Goal: Transaction & Acquisition: Purchase product/service

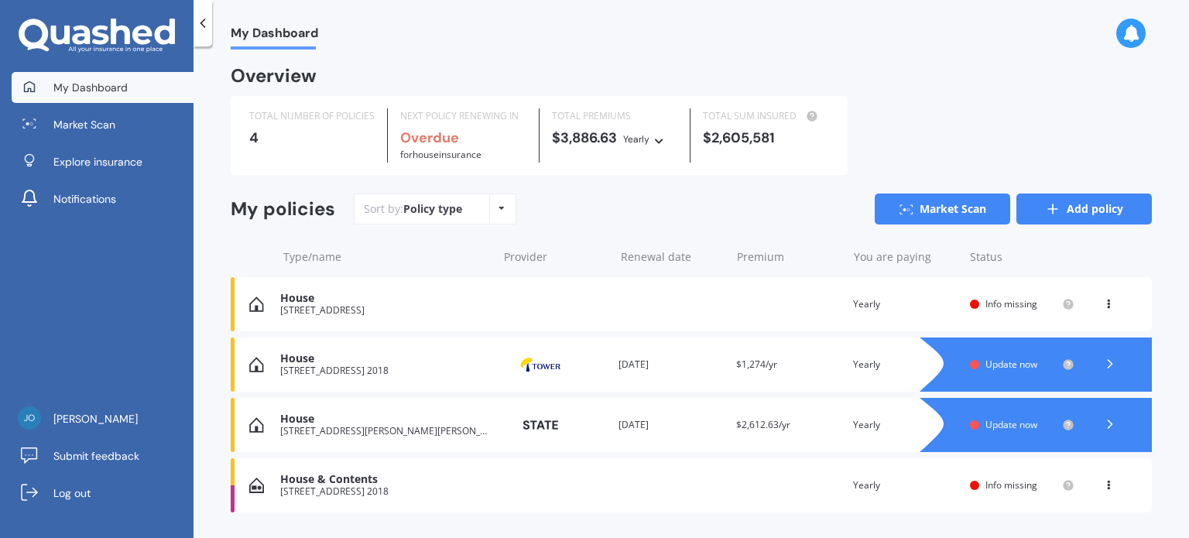
click at [1078, 197] on link "Add policy" at bounding box center [1084, 209] width 135 height 31
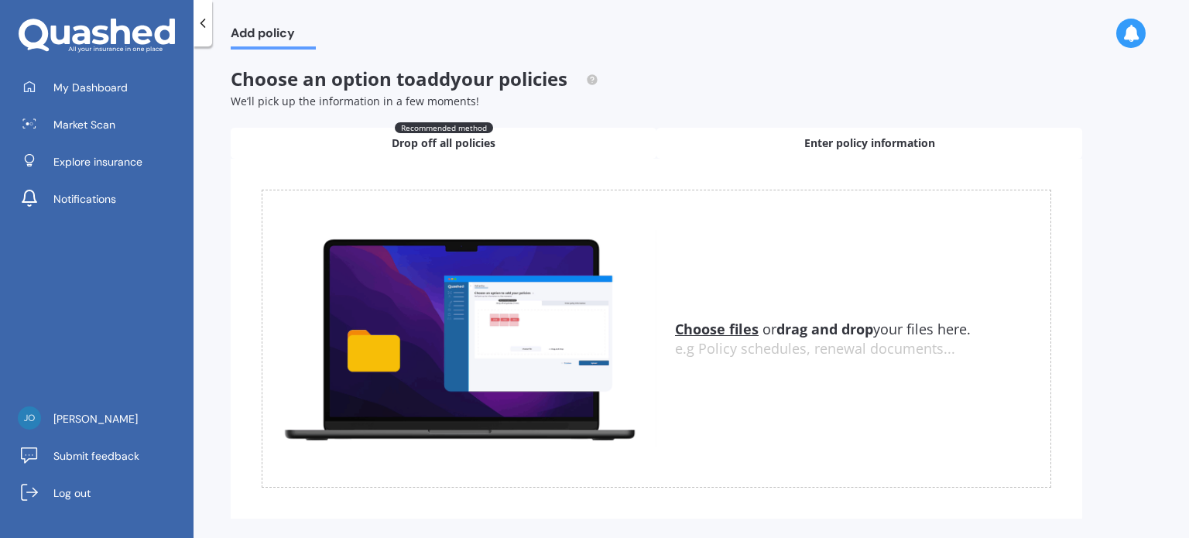
click at [773, 145] on div "Enter policy information" at bounding box center [870, 143] width 426 height 31
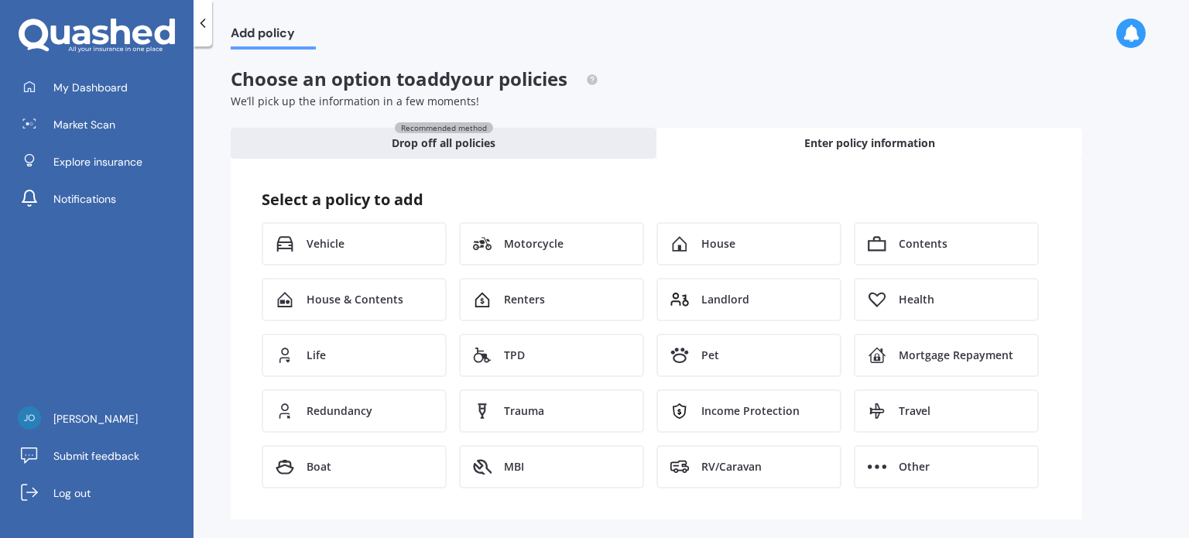
scroll to position [5, 0]
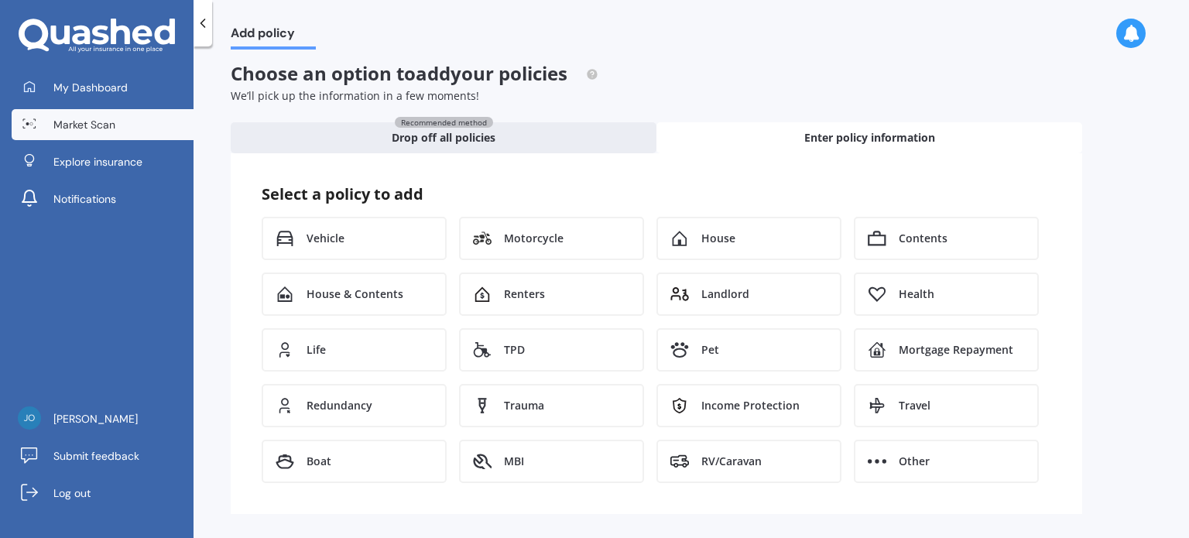
click at [146, 118] on link "Market Scan" at bounding box center [103, 124] width 182 height 31
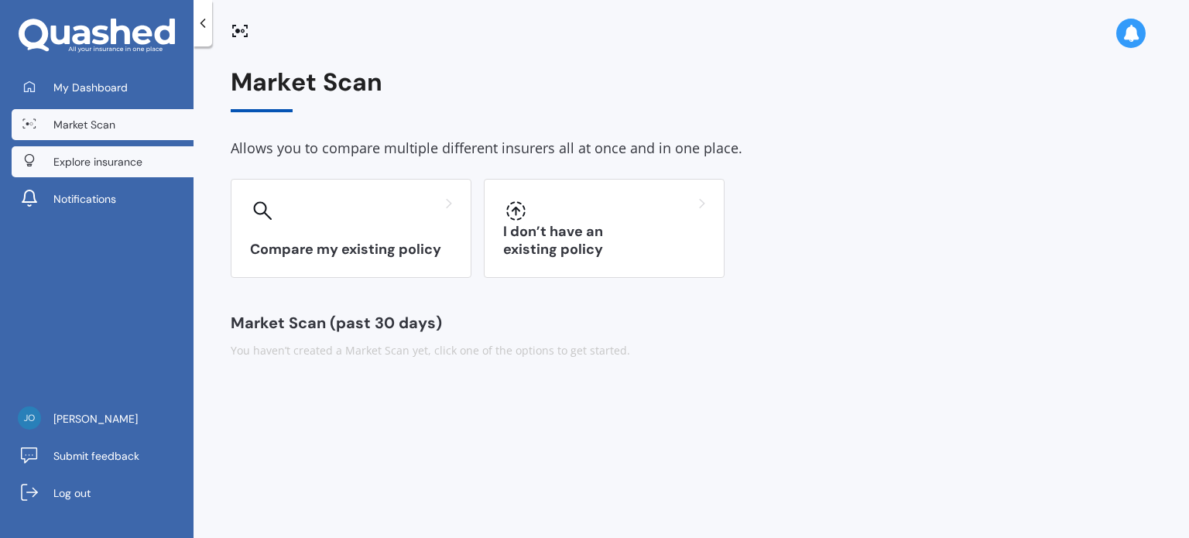
click at [138, 158] on span "Explore insurance" at bounding box center [97, 161] width 89 height 15
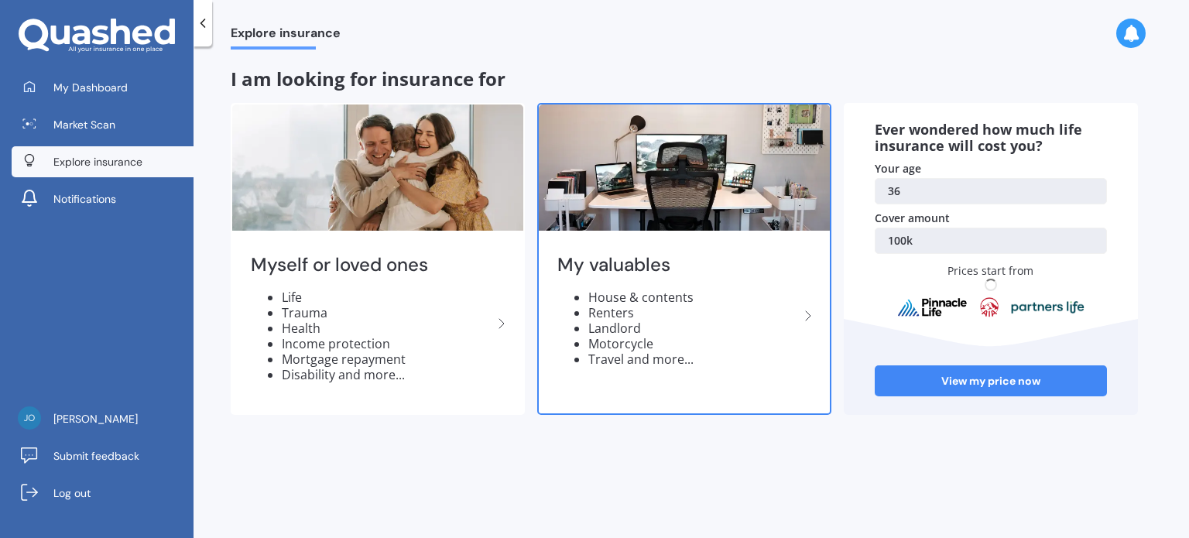
click at [595, 307] on li "Renters" at bounding box center [693, 312] width 211 height 15
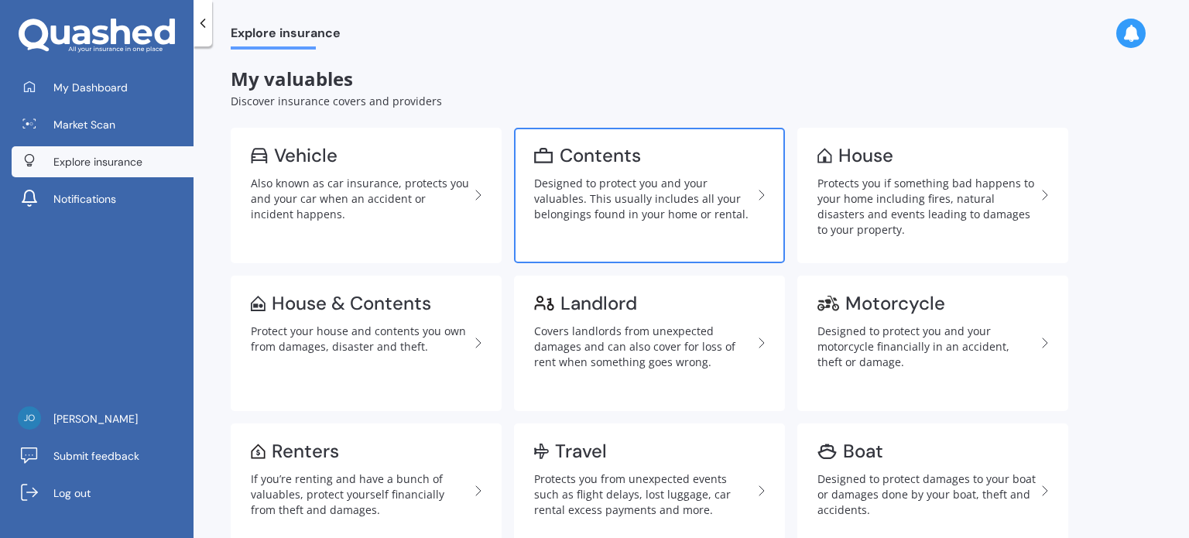
click at [566, 225] on link "Contents Designed to protect you and your valuables. This usually includes all …" at bounding box center [649, 195] width 271 height 135
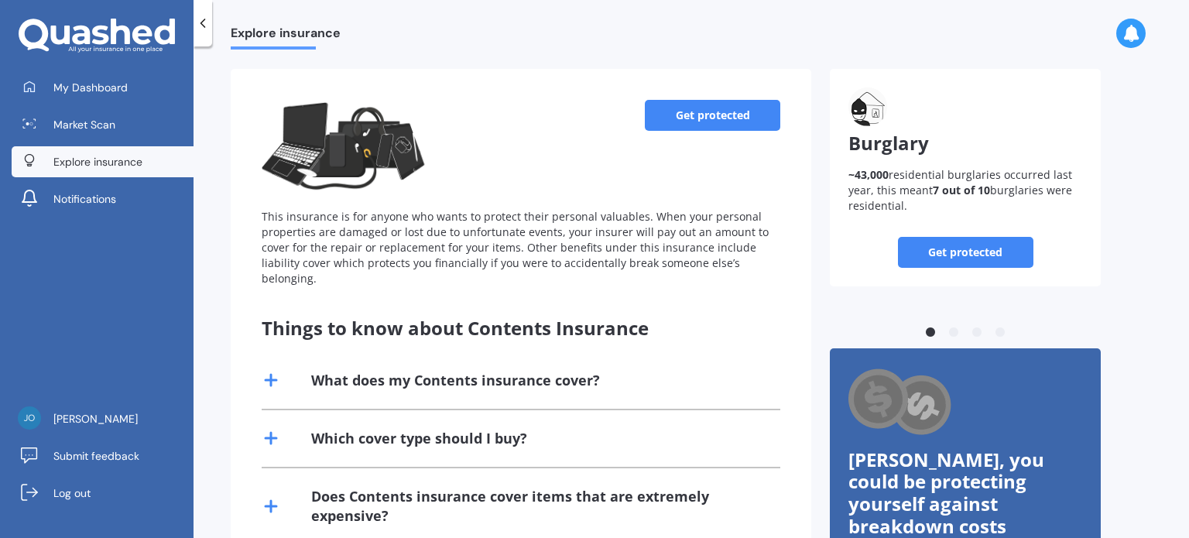
scroll to position [74, 0]
click at [917, 258] on link "Get protected" at bounding box center [965, 252] width 135 height 31
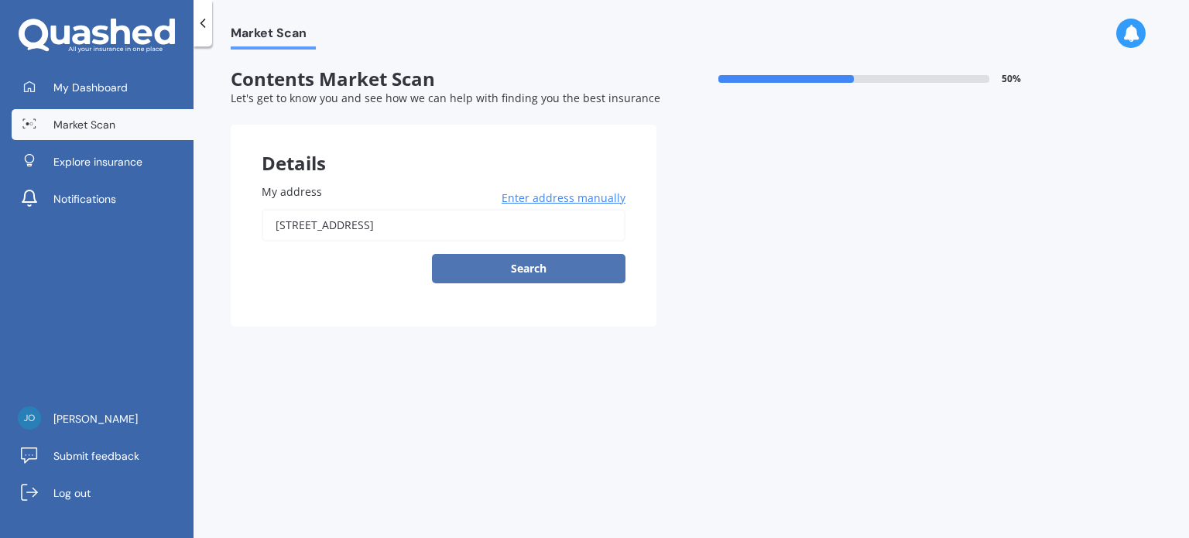
click at [561, 270] on button "Search" at bounding box center [529, 268] width 194 height 29
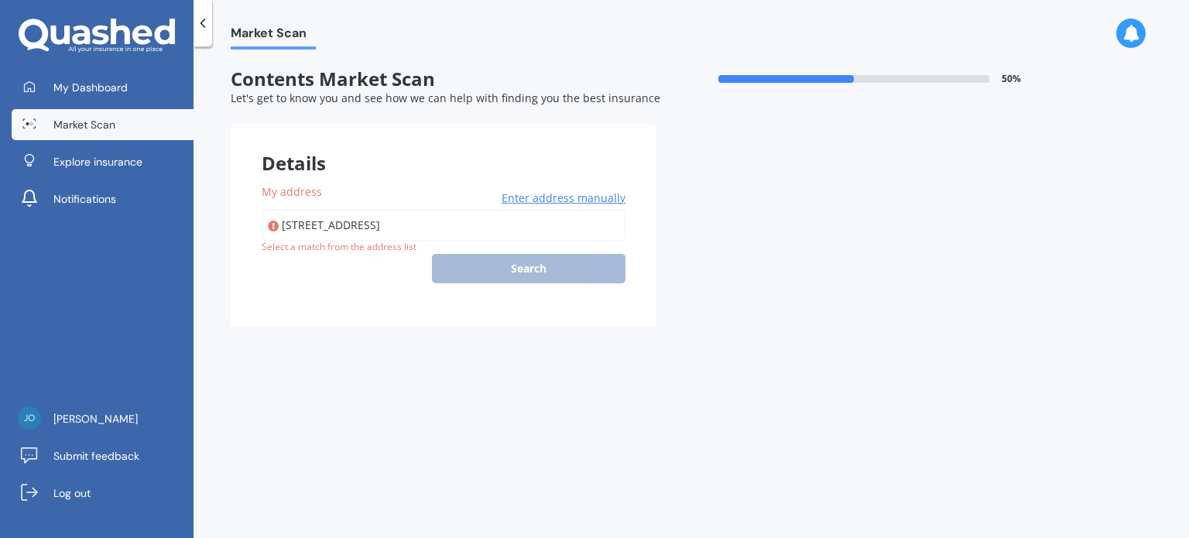
type input "929A High Street, Avalon, Lower Hutt 5011"
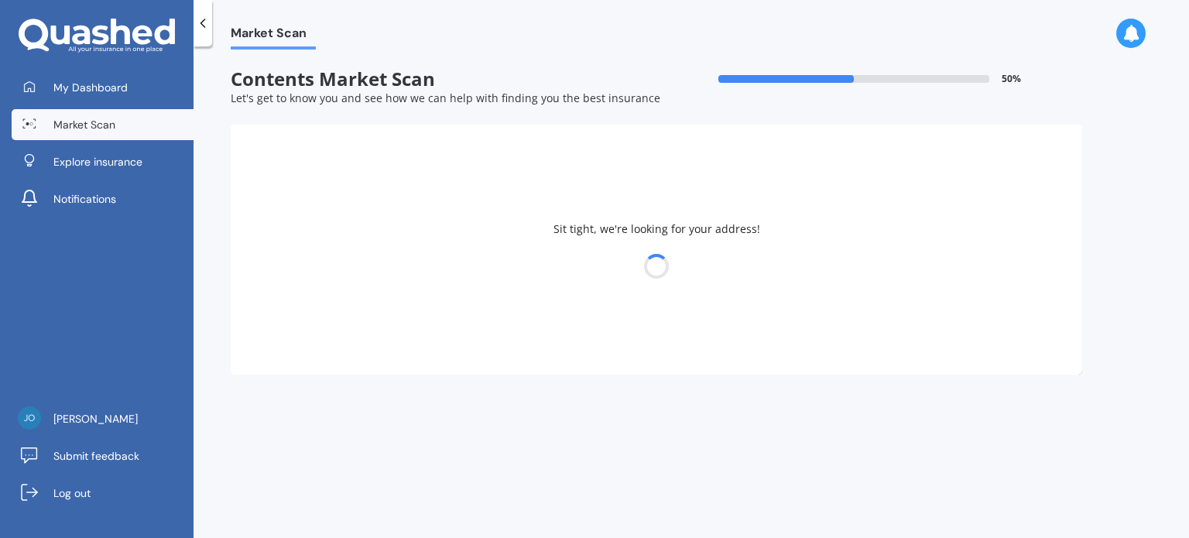
select select "01"
select select "02"
select select "1989"
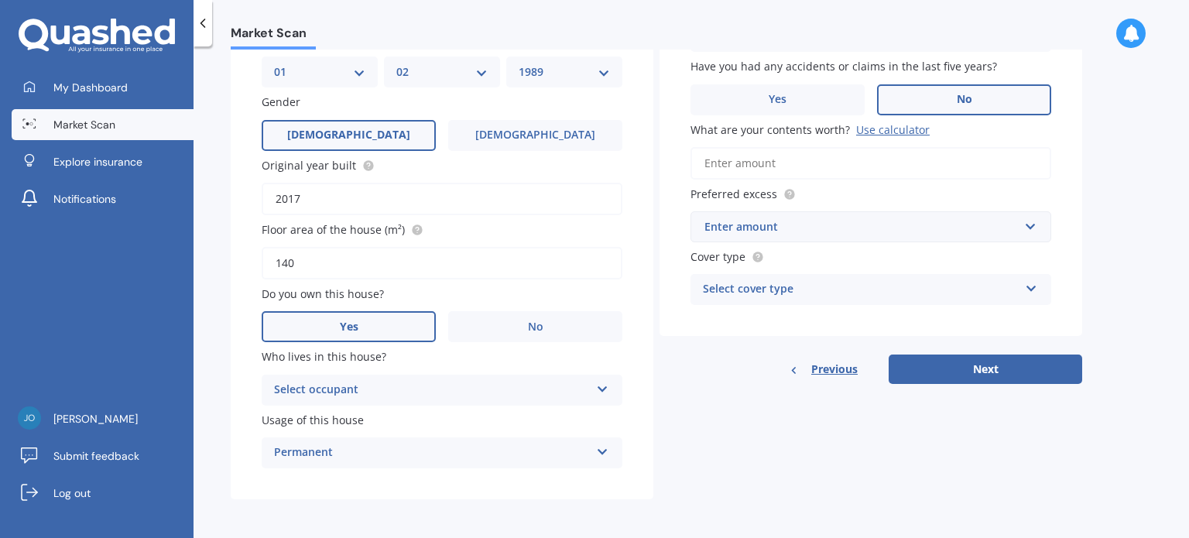
scroll to position [223, 0]
click at [327, 381] on div "Select occupant" at bounding box center [432, 390] width 316 height 19
click at [320, 384] on div "Owner" at bounding box center [432, 390] width 316 height 19
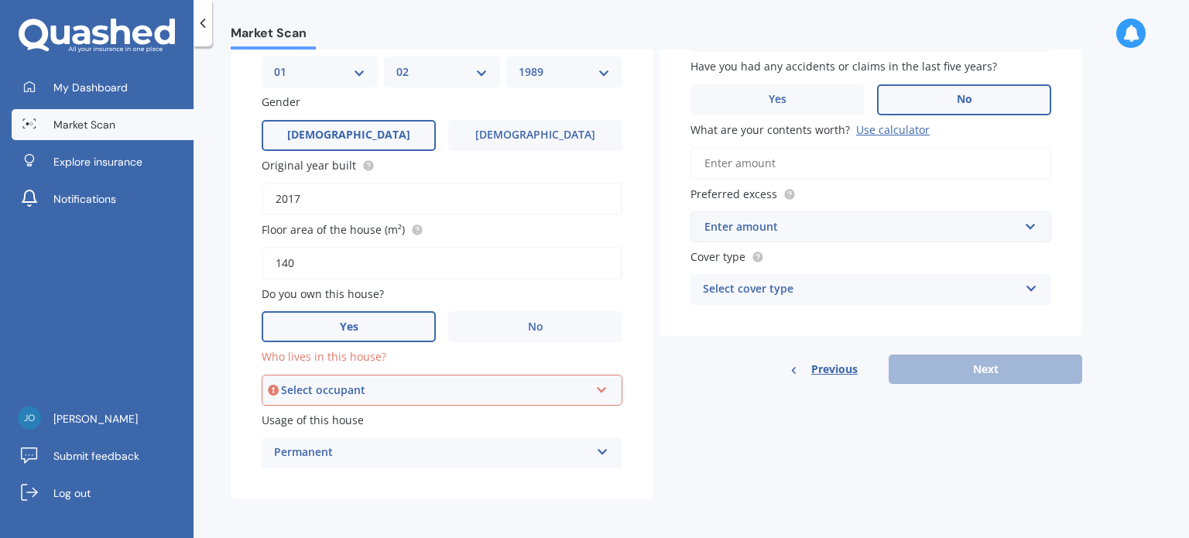
click at [340, 396] on div "Select occupant" at bounding box center [435, 390] width 308 height 17
click at [327, 423] on div "Owner" at bounding box center [442, 420] width 358 height 28
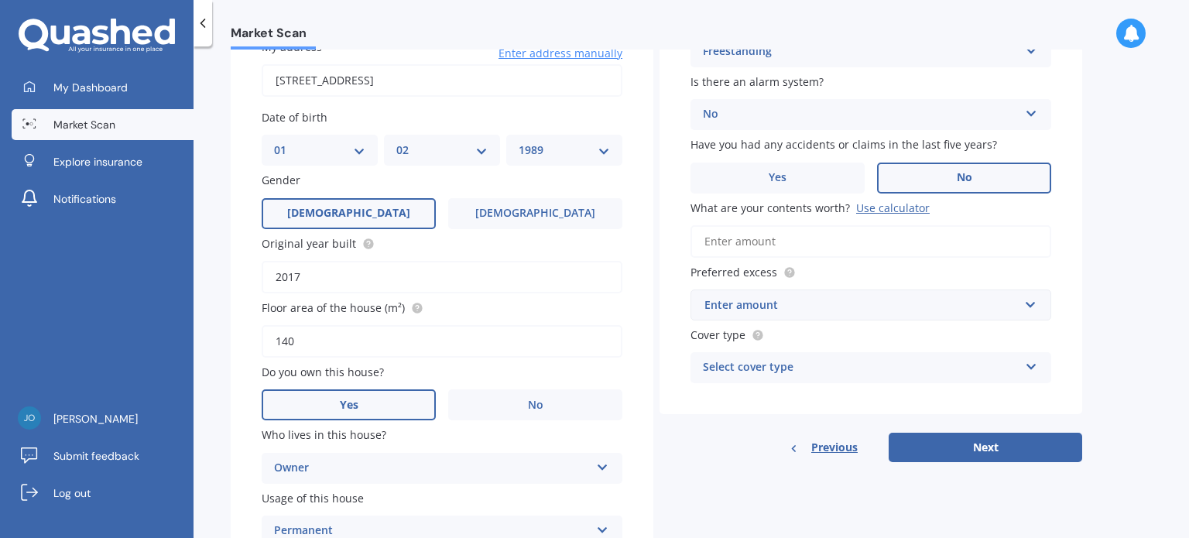
scroll to position [146, 0]
click at [712, 314] on input "text" at bounding box center [865, 304] width 347 height 29
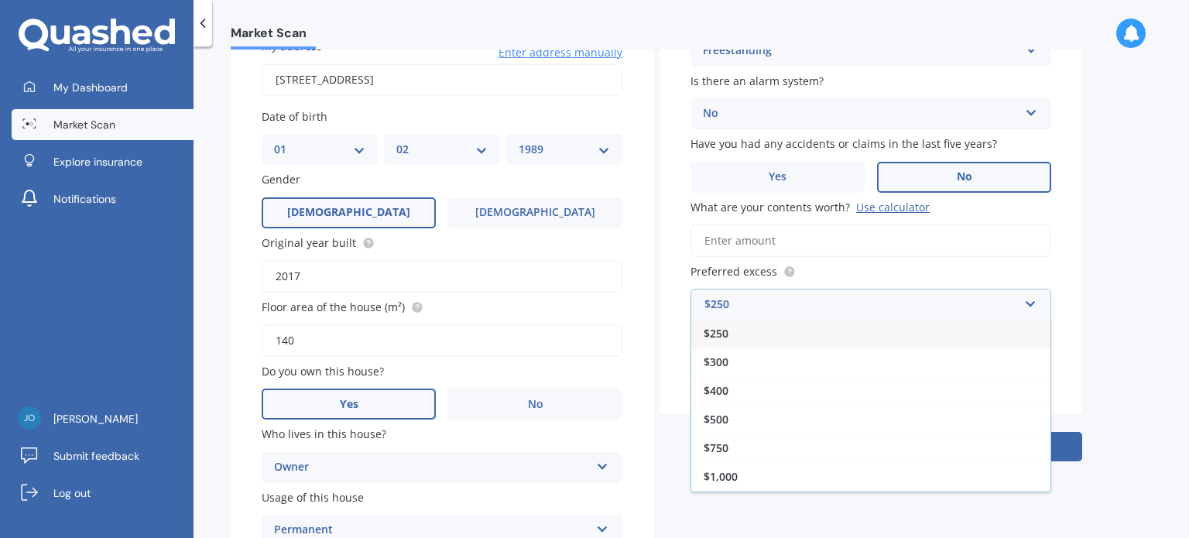
click at [733, 340] on div "$250" at bounding box center [870, 333] width 359 height 29
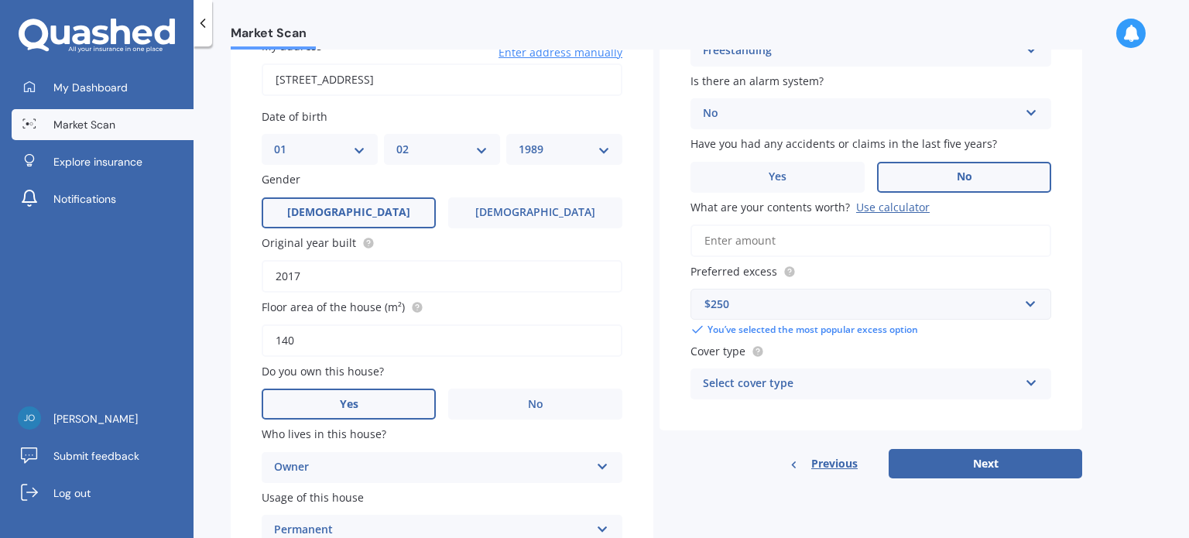
scroll to position [167, 0]
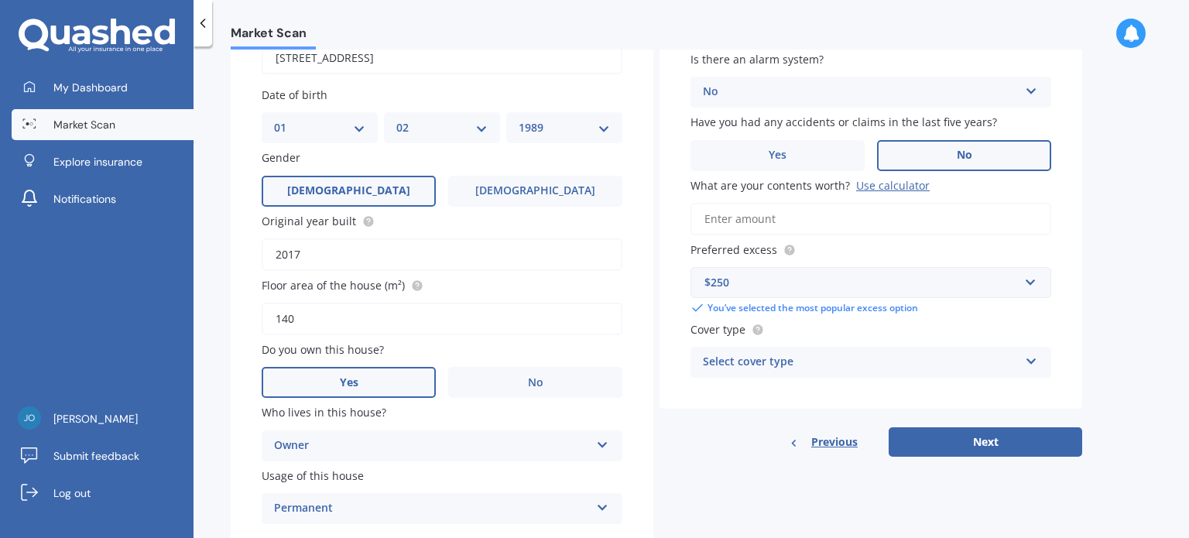
click at [764, 356] on div "Select cover type" at bounding box center [861, 362] width 316 height 19
click at [764, 356] on div "High" at bounding box center [861, 362] width 316 height 19
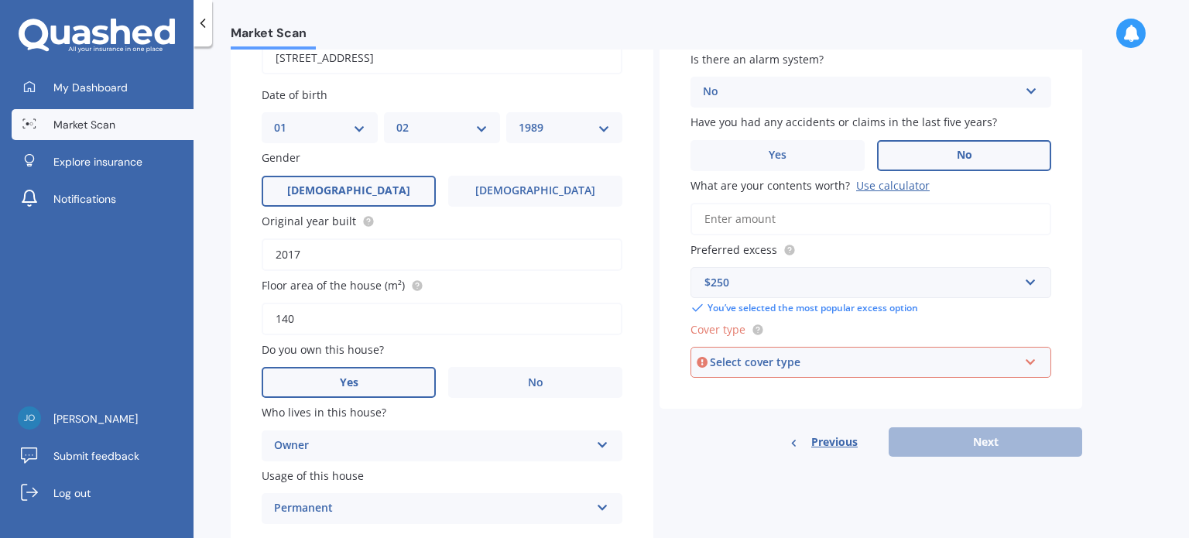
click at [764, 356] on div "Select cover type" at bounding box center [864, 362] width 308 height 17
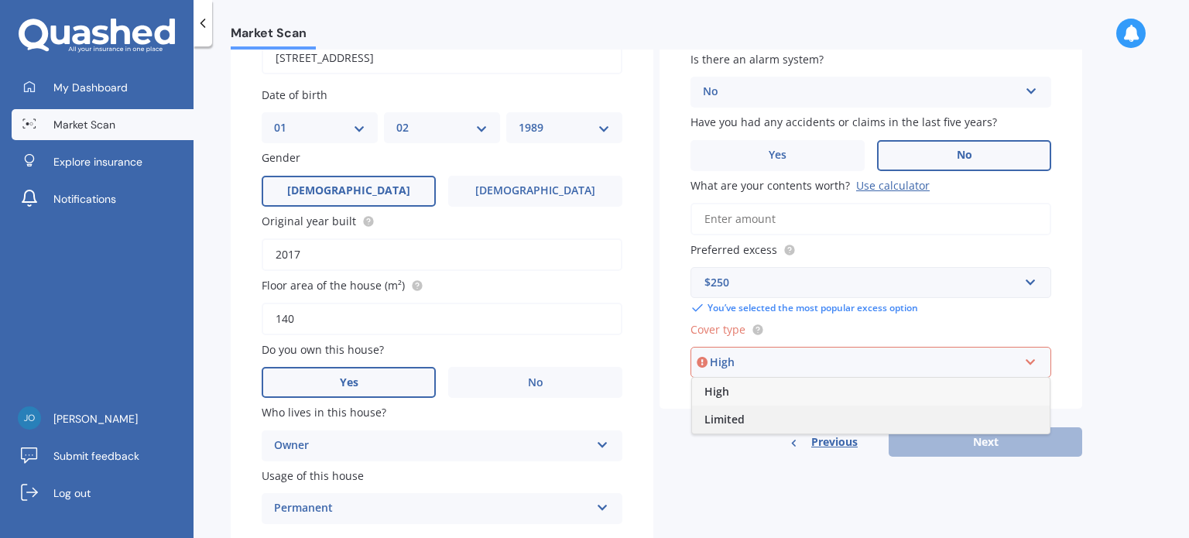
click at [754, 425] on div "Limited" at bounding box center [871, 420] width 358 height 28
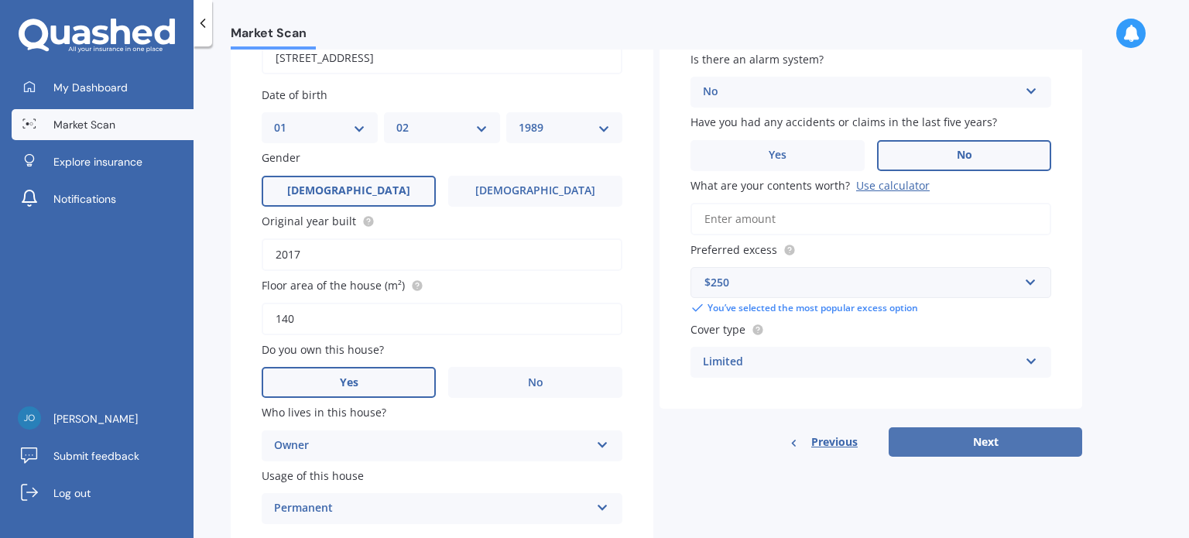
click at [916, 429] on button "Next" at bounding box center [986, 441] width 194 height 29
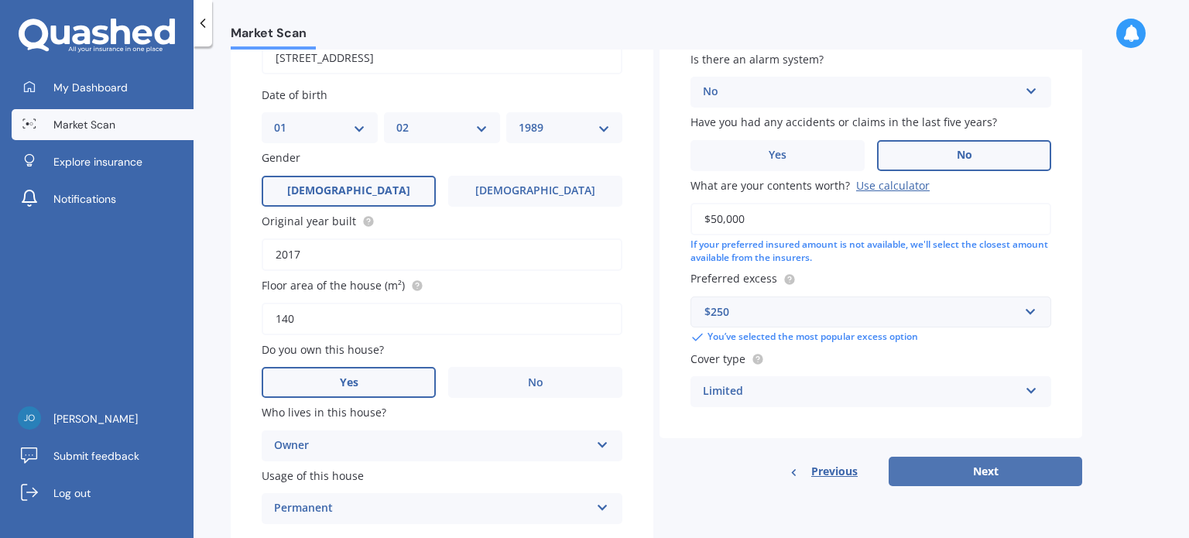
type input "$50,000"
click at [928, 465] on button "Next" at bounding box center [986, 471] width 194 height 29
select select "01"
select select "02"
select select "1989"
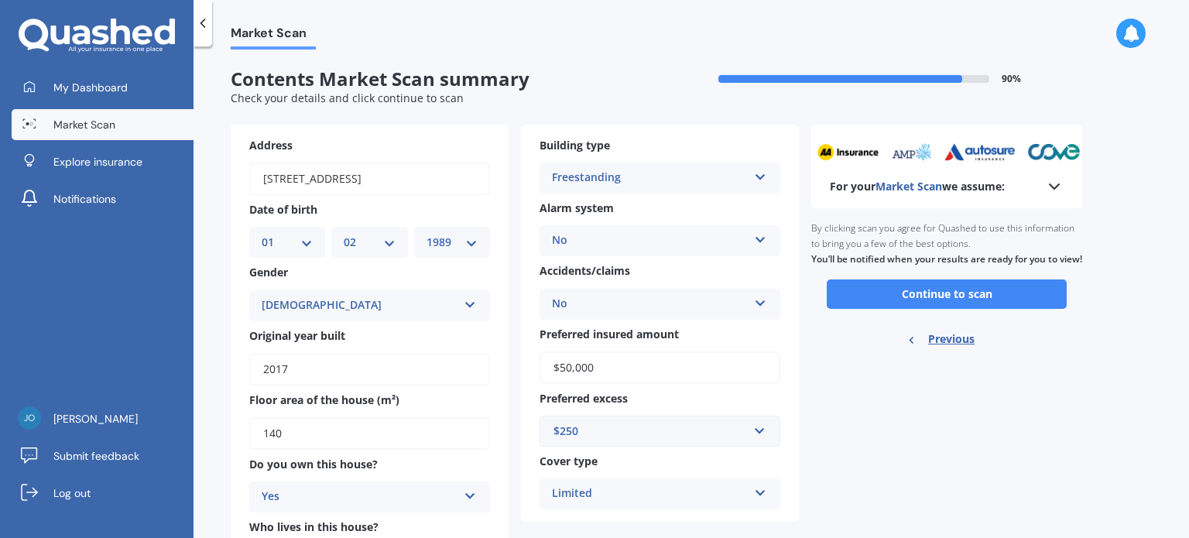
scroll to position [0, 0]
click at [821, 441] on div "For your Market Scan we assume: Ready to go By clicking scan you agree for Quas…" at bounding box center [946, 388] width 271 height 526
click at [883, 309] on button "Continue to scan" at bounding box center [947, 293] width 240 height 29
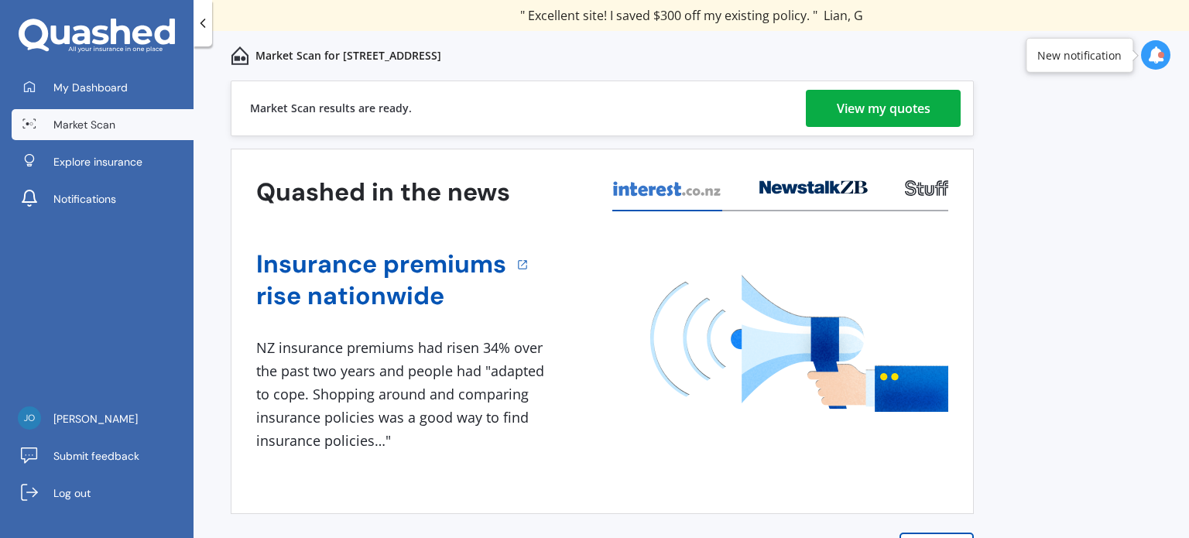
click at [821, 107] on link "View my quotes" at bounding box center [883, 108] width 155 height 37
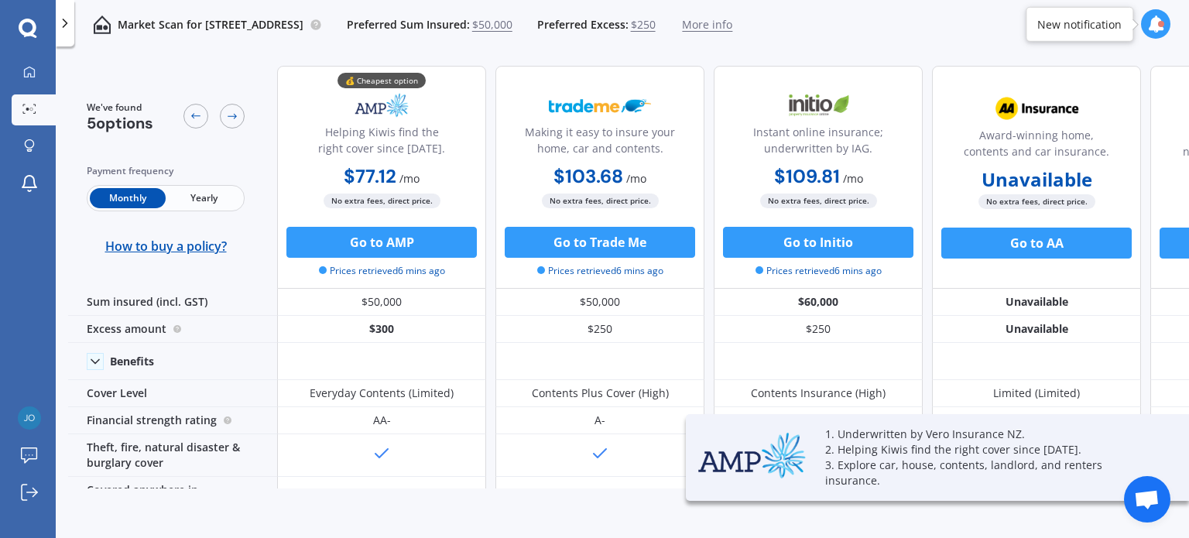
click at [198, 200] on span "Yearly" at bounding box center [204, 198] width 76 height 20
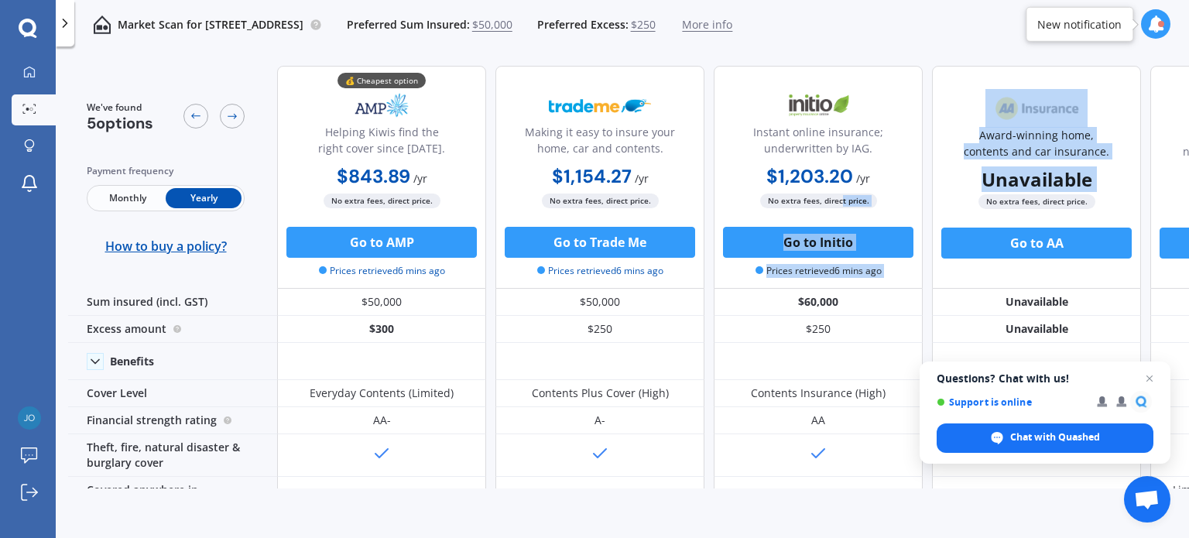
drag, startPoint x: 839, startPoint y: 194, endPoint x: 945, endPoint y: 193, distance: 105.3
click at [945, 193] on div "💰 Cheapest option Helping Kiwis find the right cover since 1966. $843.89 / yr $…" at bounding box center [818, 177] width 1082 height 223
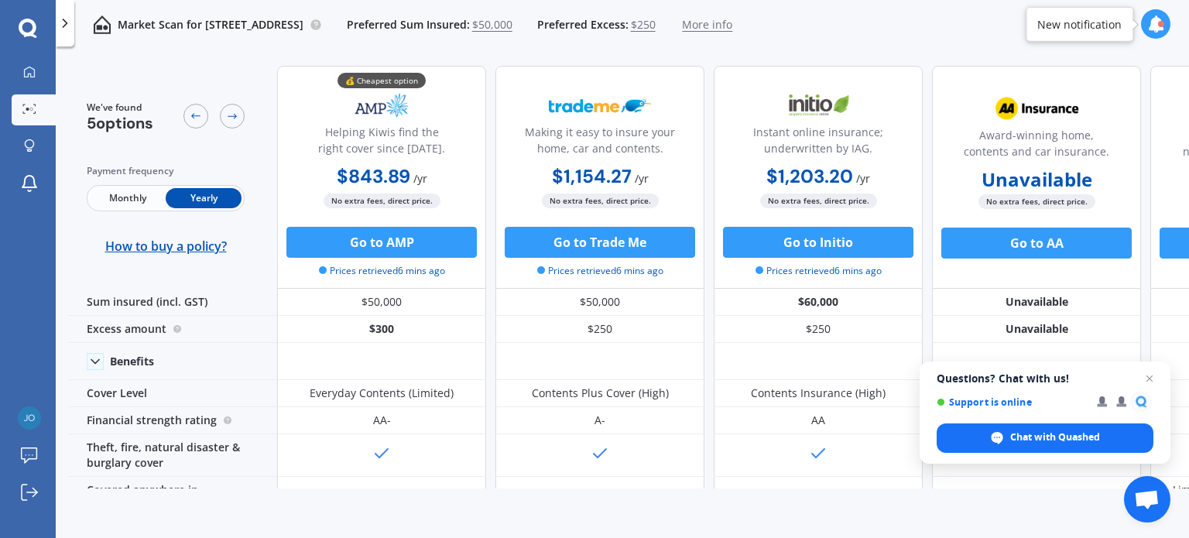
click at [1000, 48] on div "Market Scan for 929A High Street, Avalon, Lower Hutt 5011 Preferred Sum Insured…" at bounding box center [622, 25] width 1133 height 50
click at [513, 26] on span "$50,000" at bounding box center [492, 24] width 40 height 15
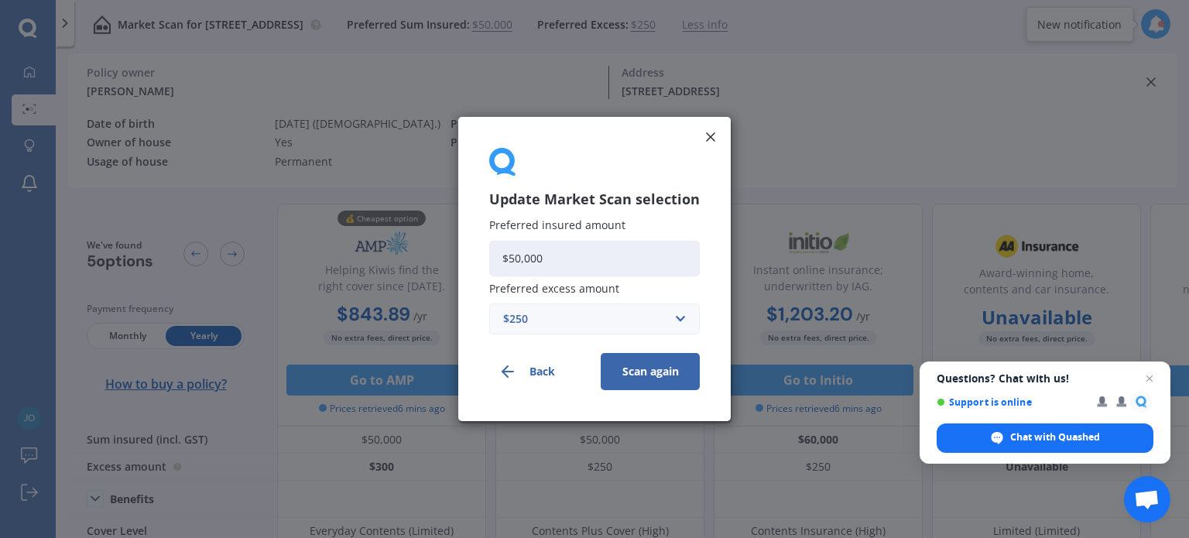
drag, startPoint x: 560, startPoint y: 252, endPoint x: 513, endPoint y: 254, distance: 47.3
click at [513, 254] on input "$50,000" at bounding box center [594, 259] width 211 height 36
type input "$30,000"
click at [618, 365] on button "Scan again" at bounding box center [650, 371] width 99 height 37
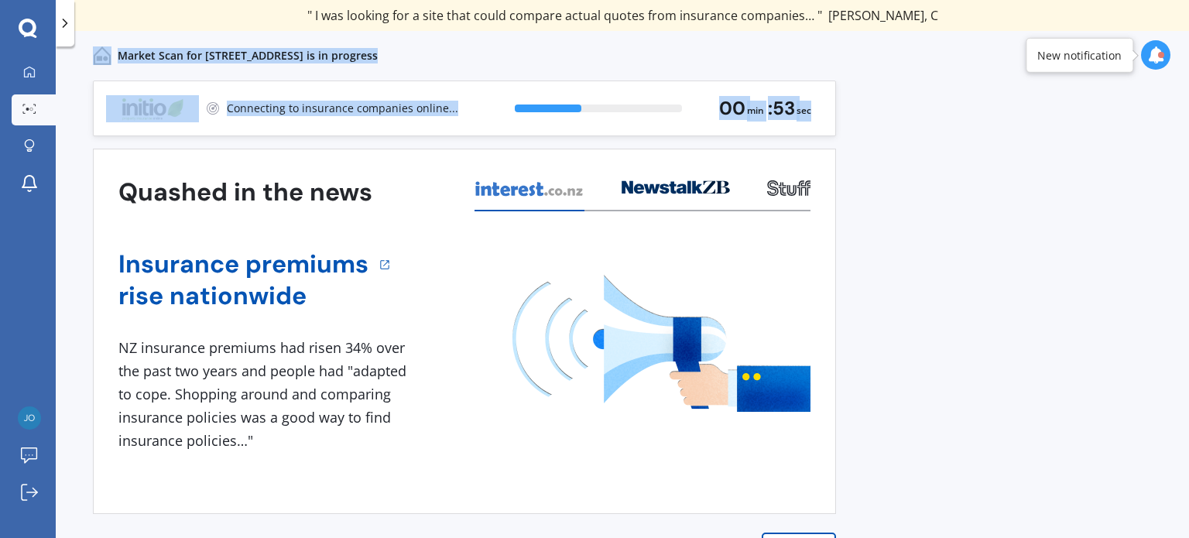
drag, startPoint x: 924, startPoint y: 91, endPoint x: 870, endPoint y: -8, distance: 112.3
click at [870, 0] on html "We are experiencing high volume of Market Scans . Just a heads up we will have …" at bounding box center [594, 269] width 1189 height 538
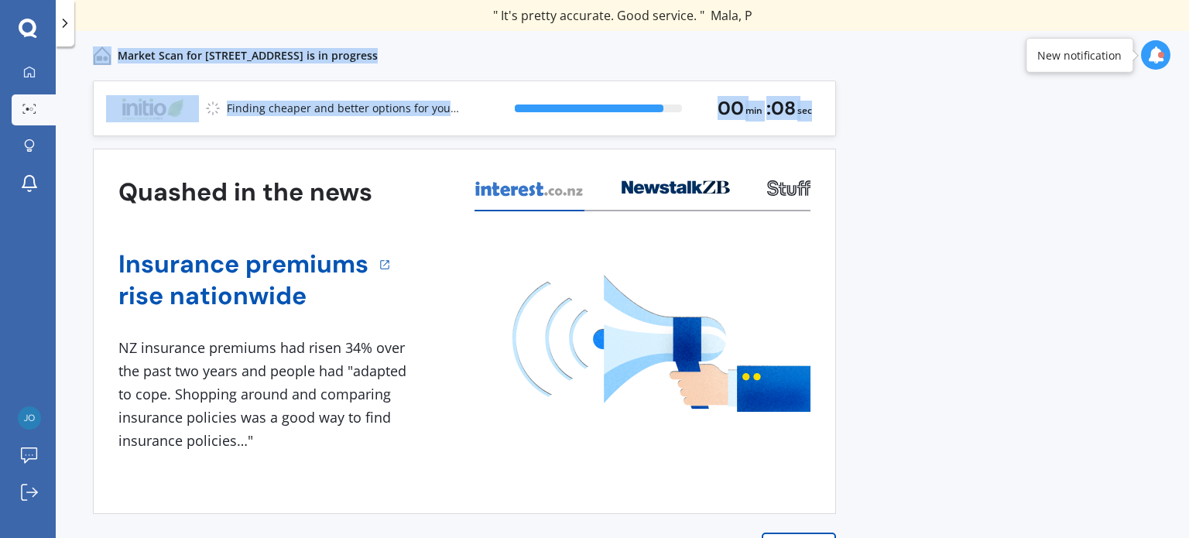
click at [864, 132] on div "Previous 80,000+ Kiwi consumers have signed up to shop and save their insurance…" at bounding box center [622, 327] width 1133 height 492
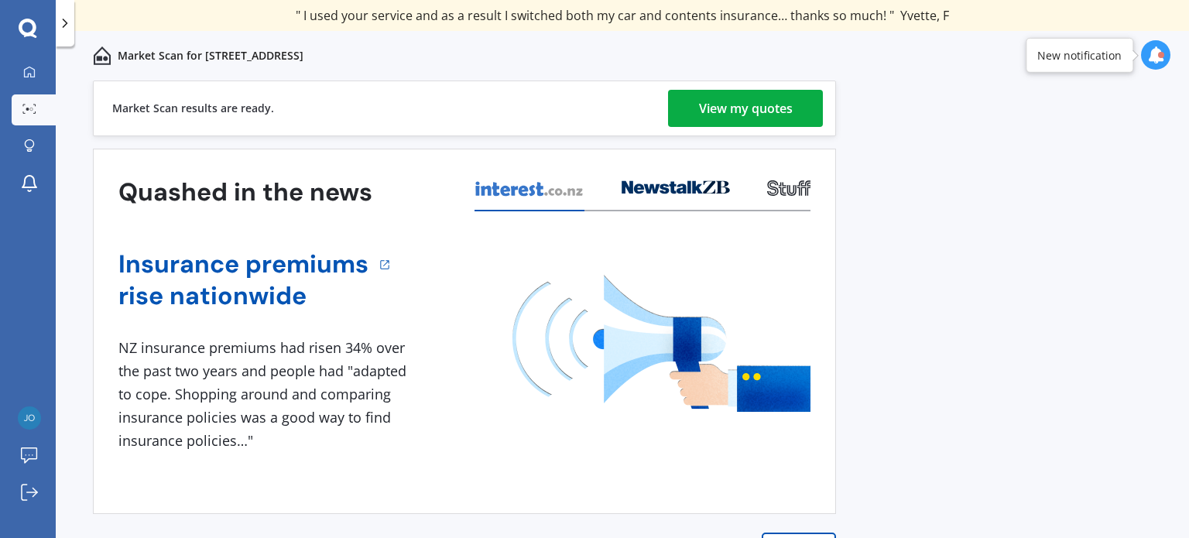
click at [796, 120] on link "View my quotes" at bounding box center [745, 108] width 155 height 37
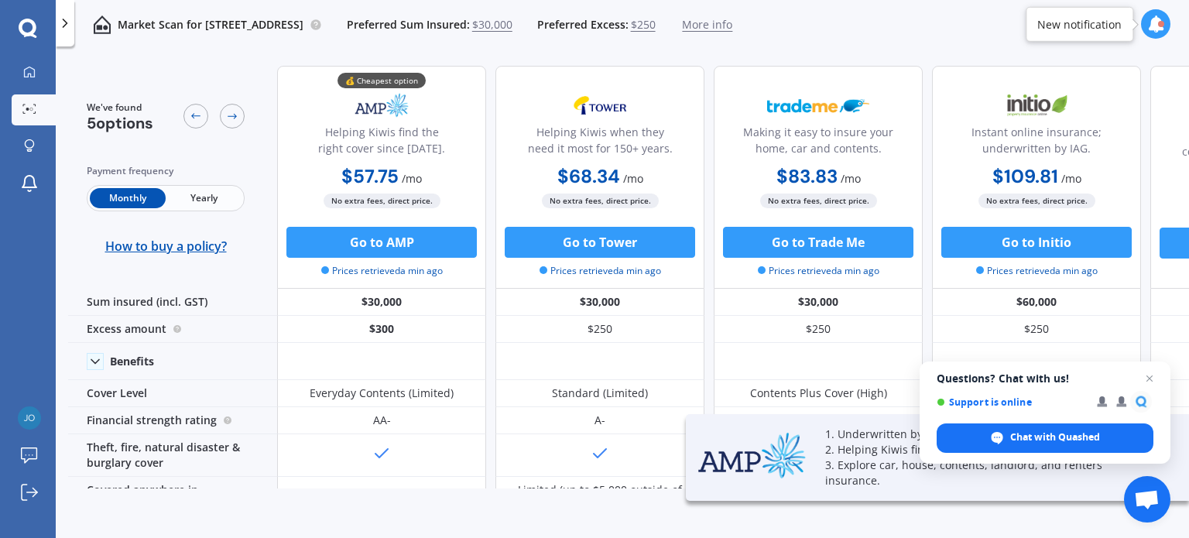
click at [230, 198] on span "Yearly" at bounding box center [204, 198] width 76 height 20
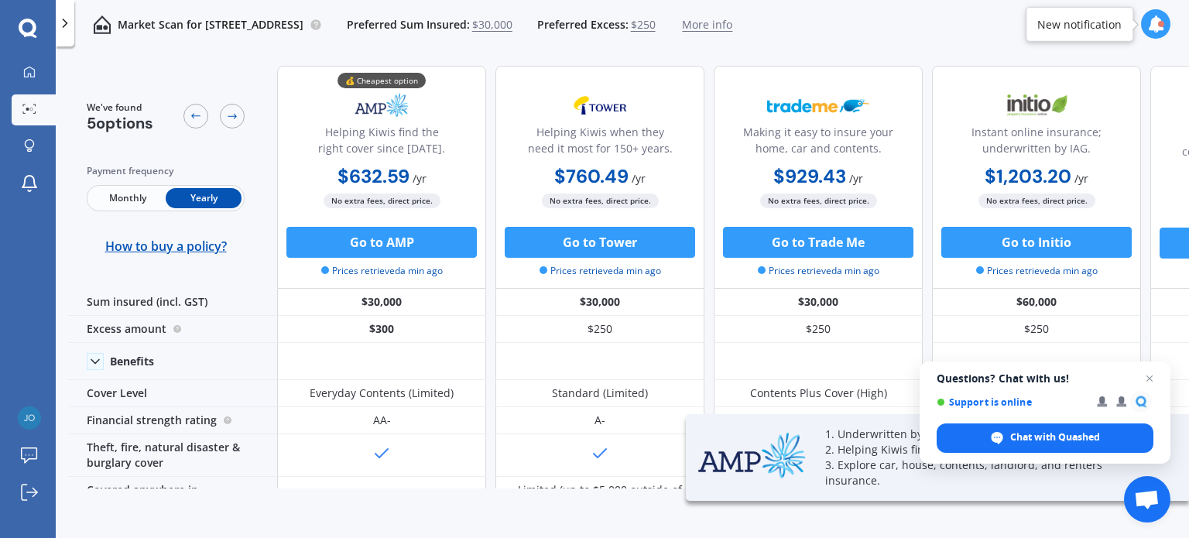
click at [656, 22] on span "$250" at bounding box center [643, 24] width 25 height 15
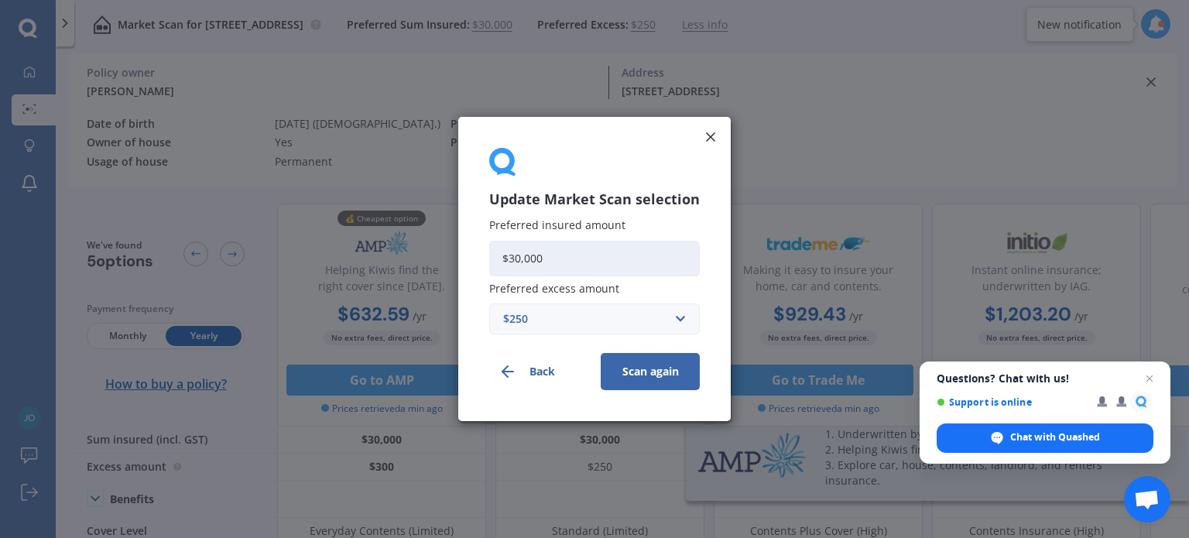
click at [555, 313] on div "$250" at bounding box center [585, 318] width 164 height 17
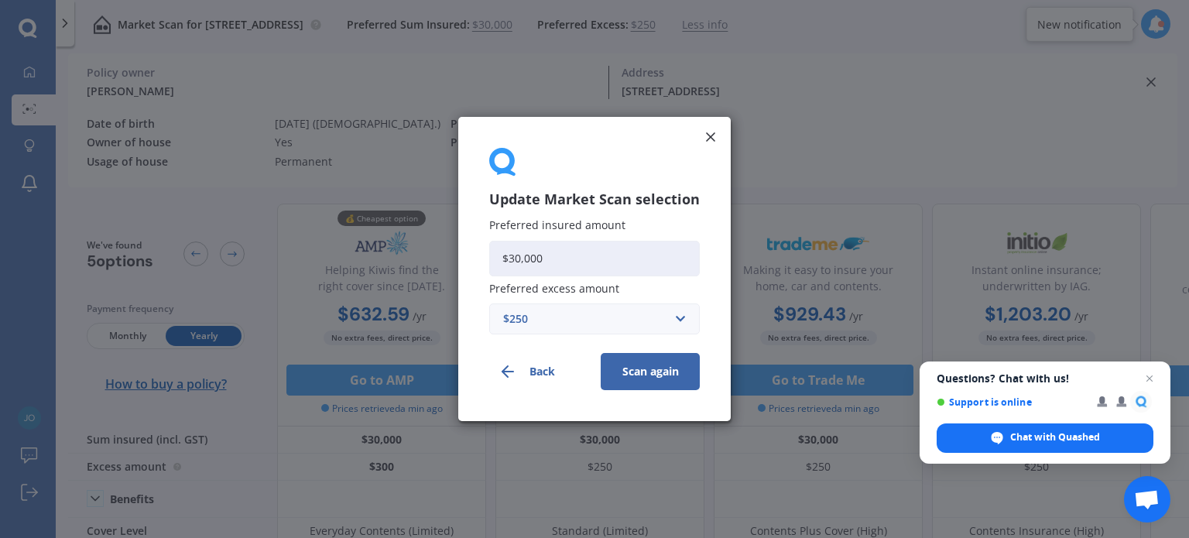
click at [709, 135] on icon at bounding box center [710, 136] width 15 height 15
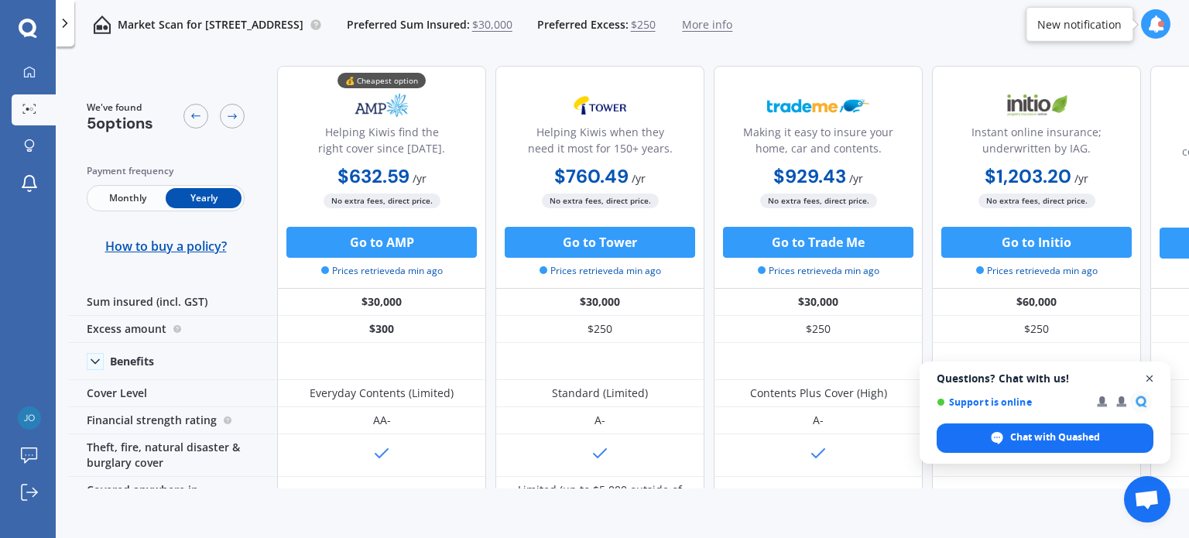
click at [1146, 374] on span "Close chat" at bounding box center [1149, 378] width 19 height 19
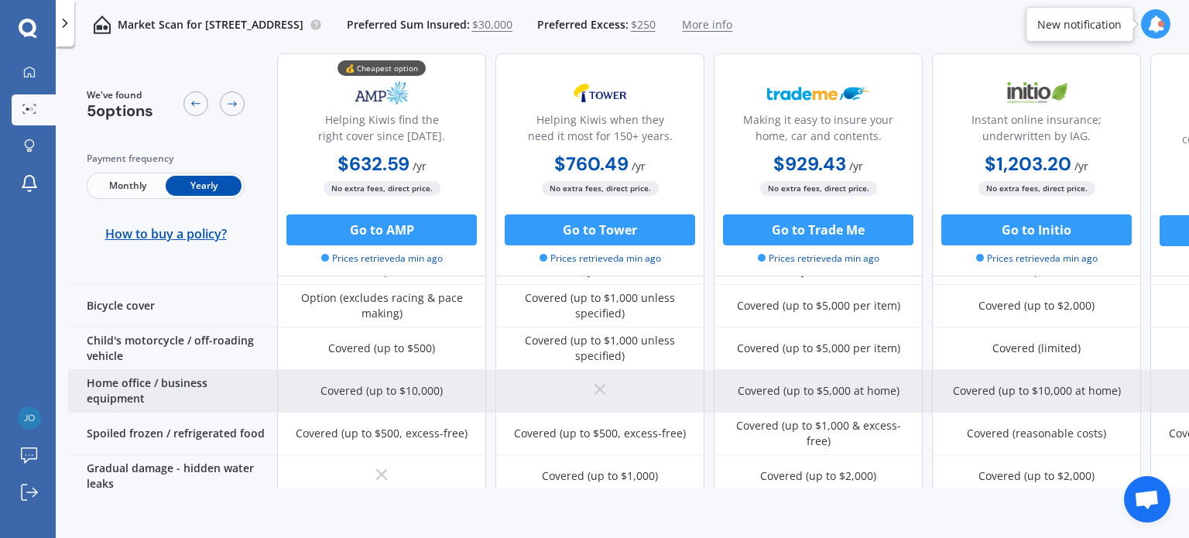
scroll to position [711, 0]
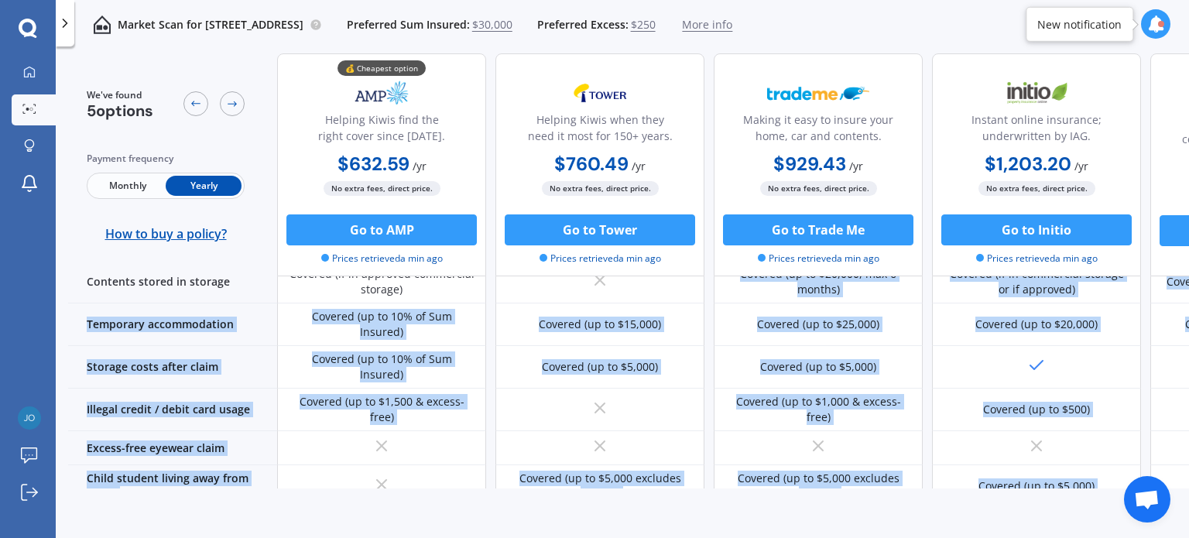
drag, startPoint x: 637, startPoint y: 491, endPoint x: 792, endPoint y: 471, distance: 156.1
click at [792, 471] on div "We've found 5 options Payment frequency Monthly Yearly How to buy a policy? 💰 C…" at bounding box center [628, 297] width 1121 height 488
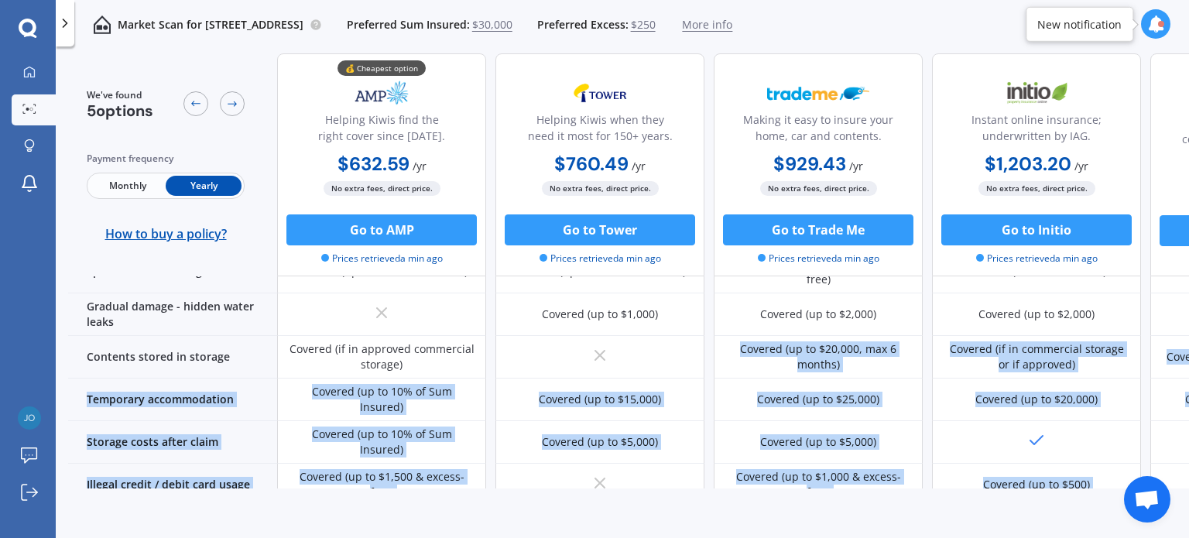
scroll to position [846, 0]
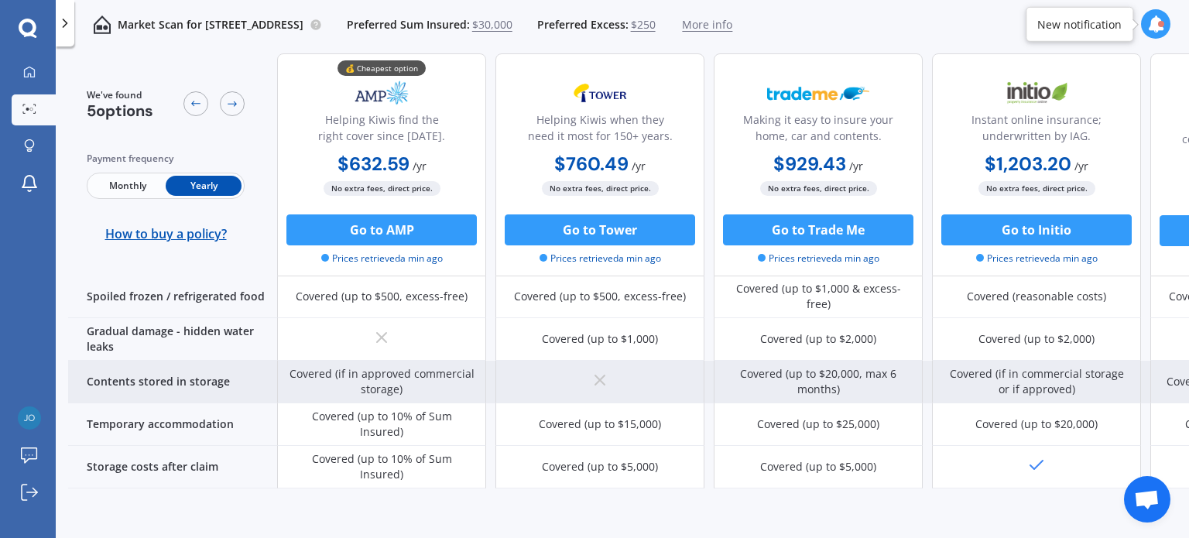
click at [490, 361] on div "Covered (if in approved commercial storage) Covered (up to $20,000, max 6 month…" at bounding box center [818, 382] width 1082 height 43
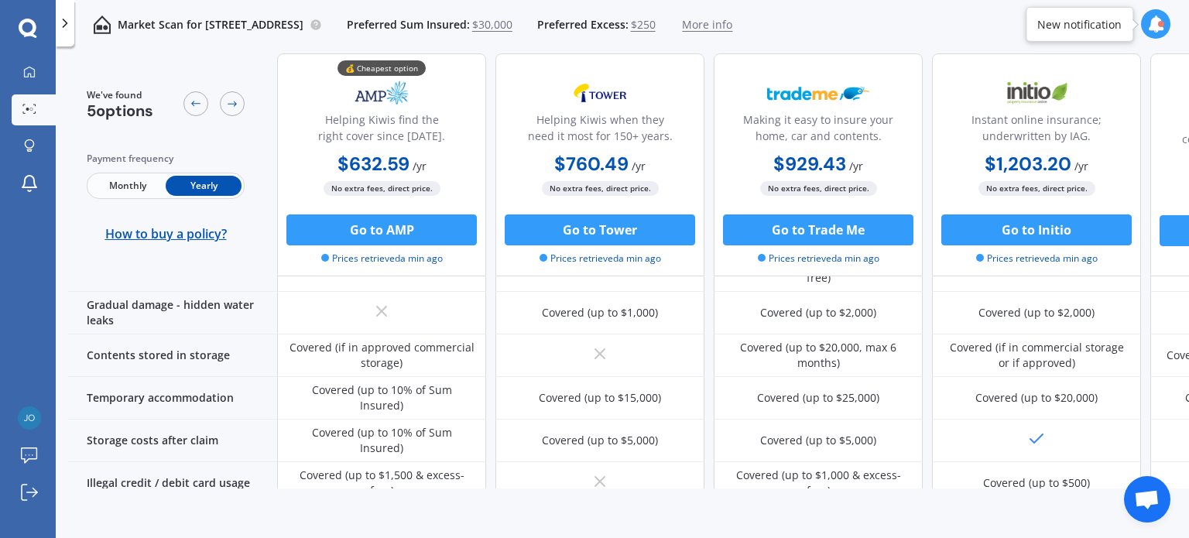
scroll to position [869, 0]
